Goal: Task Accomplishment & Management: Use online tool/utility

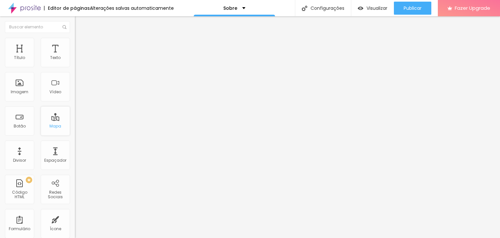
click at [56, 125] on div "Mapa" at bounding box center [55, 126] width 12 height 5
click at [20, 121] on div "Botão" at bounding box center [19, 120] width 29 height 29
click at [14, 90] on div "Imagem" at bounding box center [20, 91] width 18 height 5
drag, startPoint x: 45, startPoint y: 89, endPoint x: 47, endPoint y: 78, distance: 10.8
click at [47, 79] on div "Vídeo" at bounding box center [55, 86] width 29 height 29
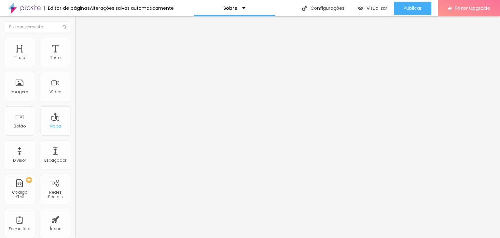
click at [55, 127] on div "Mapa" at bounding box center [55, 126] width 12 height 5
click at [75, 131] on div "Facebook" at bounding box center [112, 133] width 75 height 4
click at [75, 23] on button "Editar Imagem" at bounding box center [112, 23] width 75 height 15
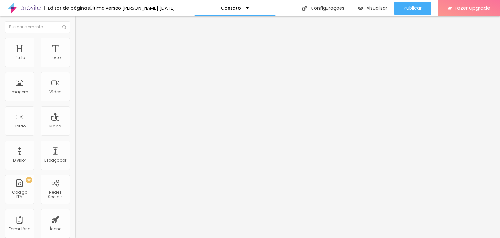
click at [75, 61] on input "Alboom Brasil" at bounding box center [114, 58] width 78 height 7
type input "A"
type input "r"
type input "R"
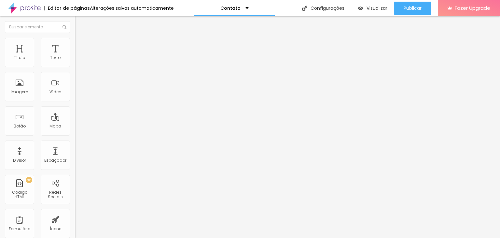
type input "a"
type input "AV.SILVIO SANSON"
type input "17"
type input "18"
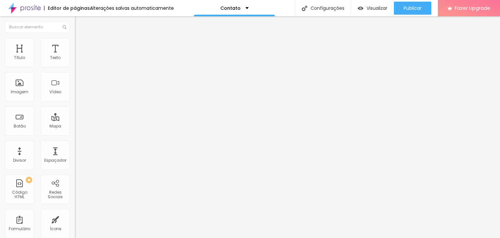
type input "18"
type input "19"
drag, startPoint x: 34, startPoint y: 102, endPoint x: 52, endPoint y: 102, distance: 17.6
click at [75, 164] on input "range" at bounding box center [96, 166] width 42 height 5
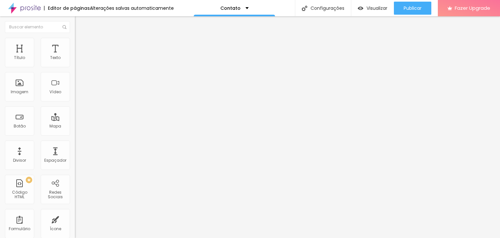
type input "18"
type input "17"
type input "15"
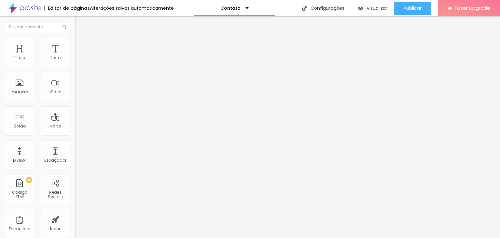
type input "15"
type input "14"
type input "13"
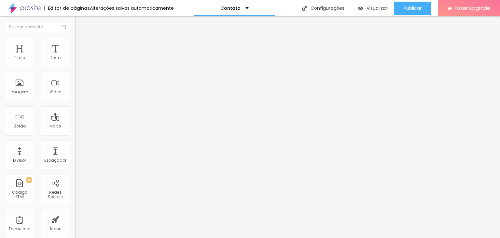
type input "12"
type input "11"
type input "12"
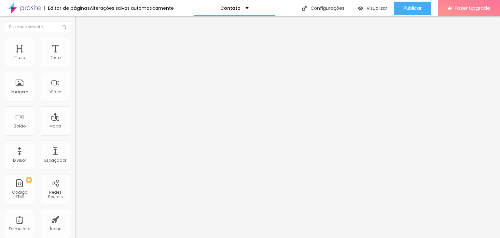
type input "12"
type input "13"
type input "14"
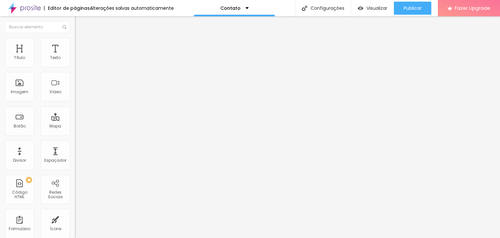
type input "15"
type input "16"
drag, startPoint x: 52, startPoint y: 102, endPoint x: 38, endPoint y: 103, distance: 13.7
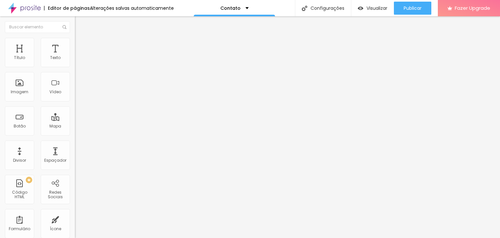
type input "16"
click at [75, 164] on input "range" at bounding box center [96, 166] width 42 height 5
click at [75, 88] on div at bounding box center [112, 86] width 75 height 5
click at [75, 83] on img at bounding box center [77, 80] width 5 height 5
click at [75, 61] on input "AV.SILVIO SANSON" at bounding box center [114, 58] width 78 height 7
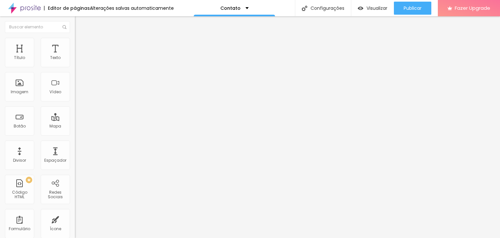
type input "A"
type input "R. DO NASCENTE, 980"
click at [75, 42] on li "Estilo" at bounding box center [112, 41] width 75 height 7
click at [81, 46] on span "Avançado" at bounding box center [91, 49] width 21 height 6
drag, startPoint x: 51, startPoint y: 74, endPoint x: 0, endPoint y: 75, distance: 50.8
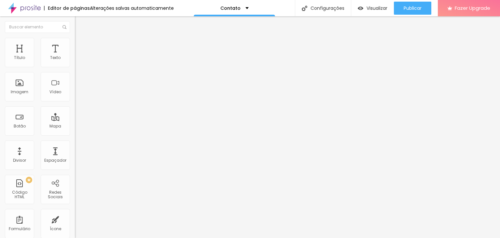
click at [75, 75] on div "Endereço R. DO NASCENTE, 980 Alinhamento 16 Zoom" at bounding box center [112, 116] width 75 height 130
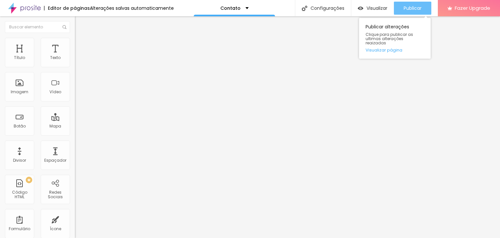
click at [426, 7] on button "Publicar" at bounding box center [412, 8] width 37 height 13
